Goal: Task Accomplishment & Management: Manage account settings

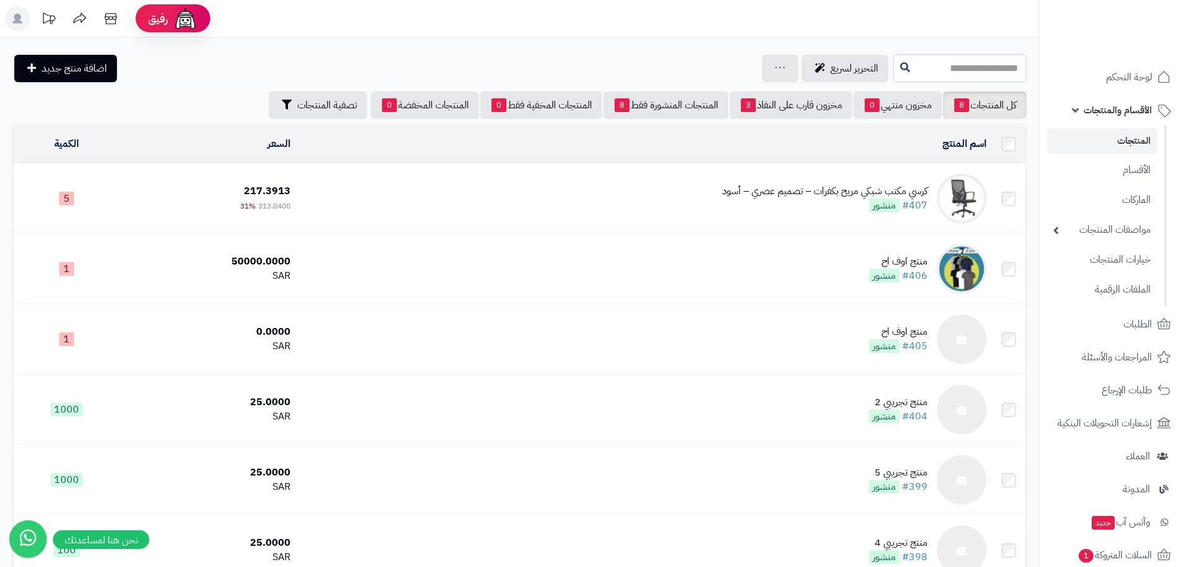
click at [771, 195] on div "كرسي مكتب شبكي مريح بكفرات – تصميم عصري – أسود" at bounding box center [824, 191] width 205 height 14
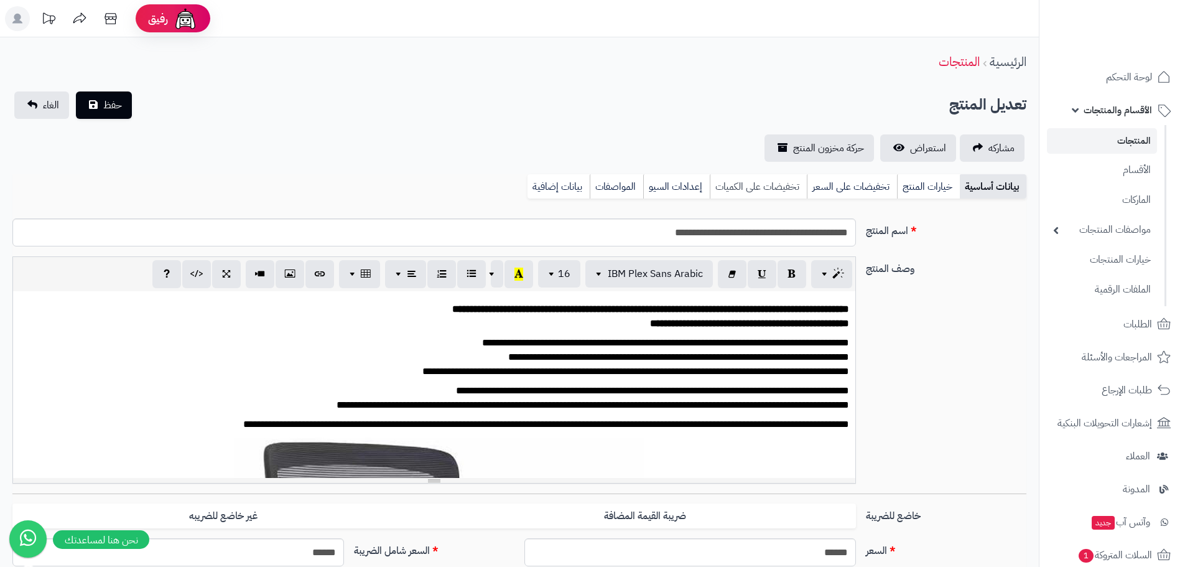
scroll to position [0, 9]
click at [563, 193] on link "بيانات إضافية" at bounding box center [558, 186] width 62 height 25
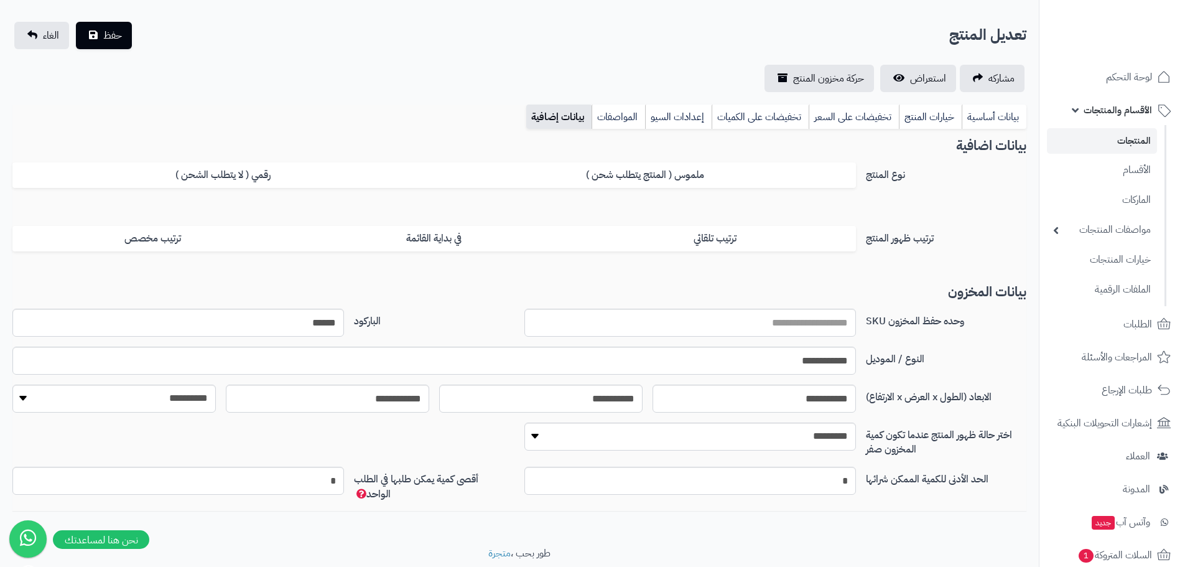
scroll to position [0, 0]
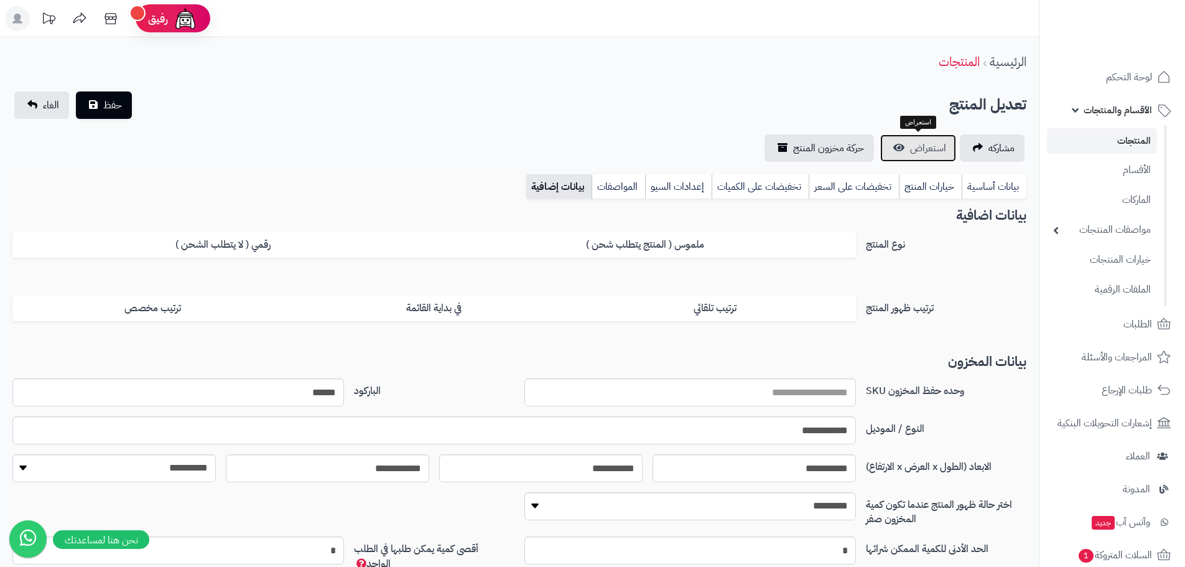
click at [912, 157] on link "استعراض" at bounding box center [918, 147] width 76 height 27
